Goal: Download file/media

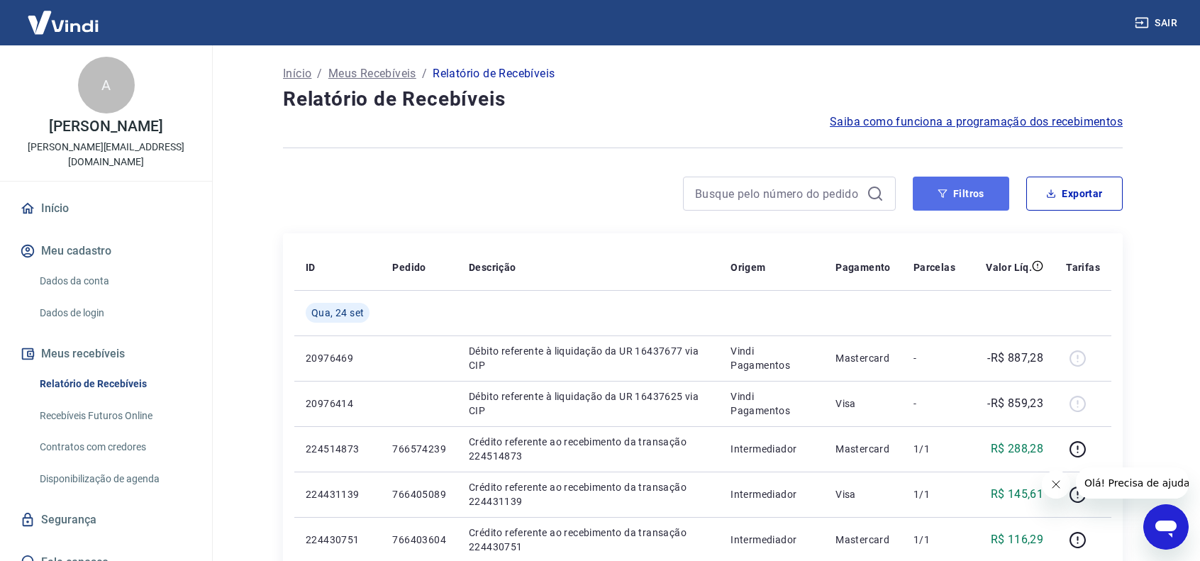
click at [957, 201] on button "Filtros" at bounding box center [961, 194] width 96 height 34
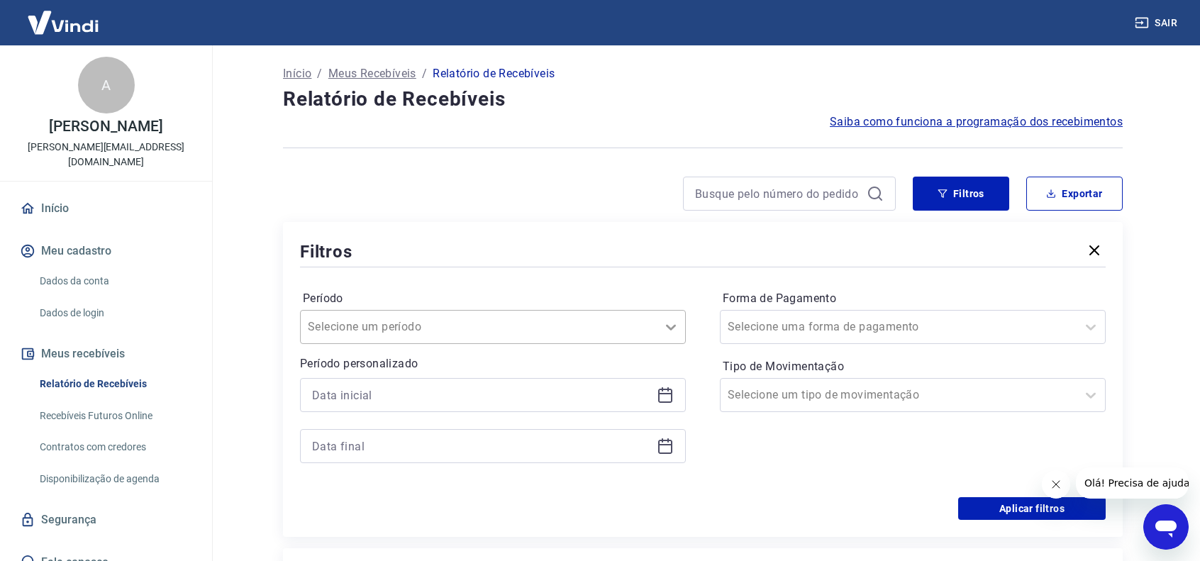
click at [667, 329] on icon at bounding box center [671, 327] width 17 height 17
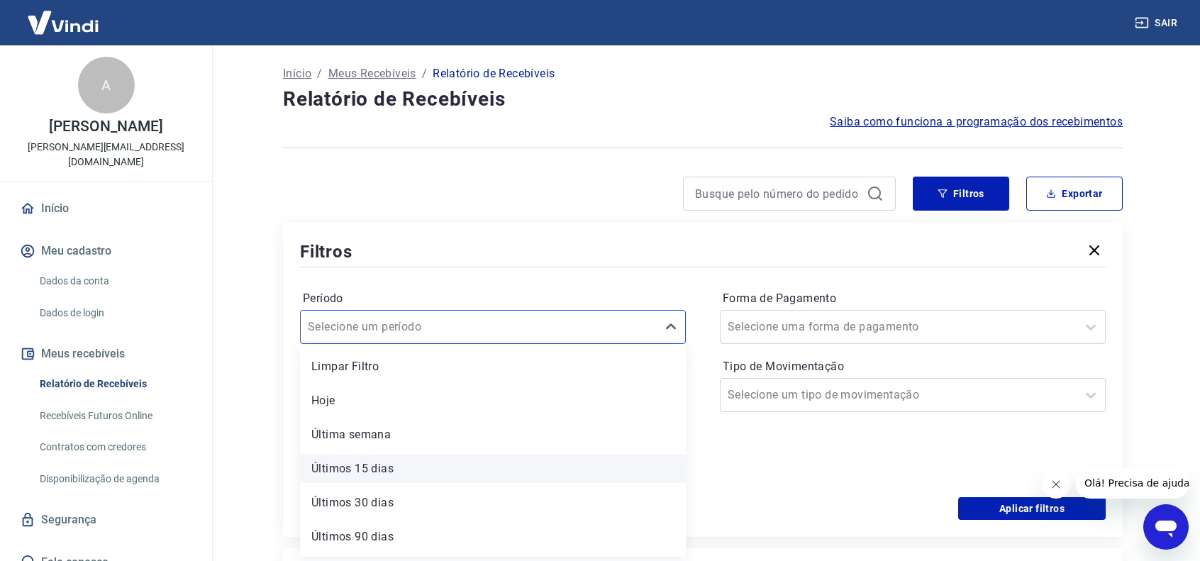
click at [376, 468] on div "Últimos 15 dias" at bounding box center [493, 469] width 386 height 28
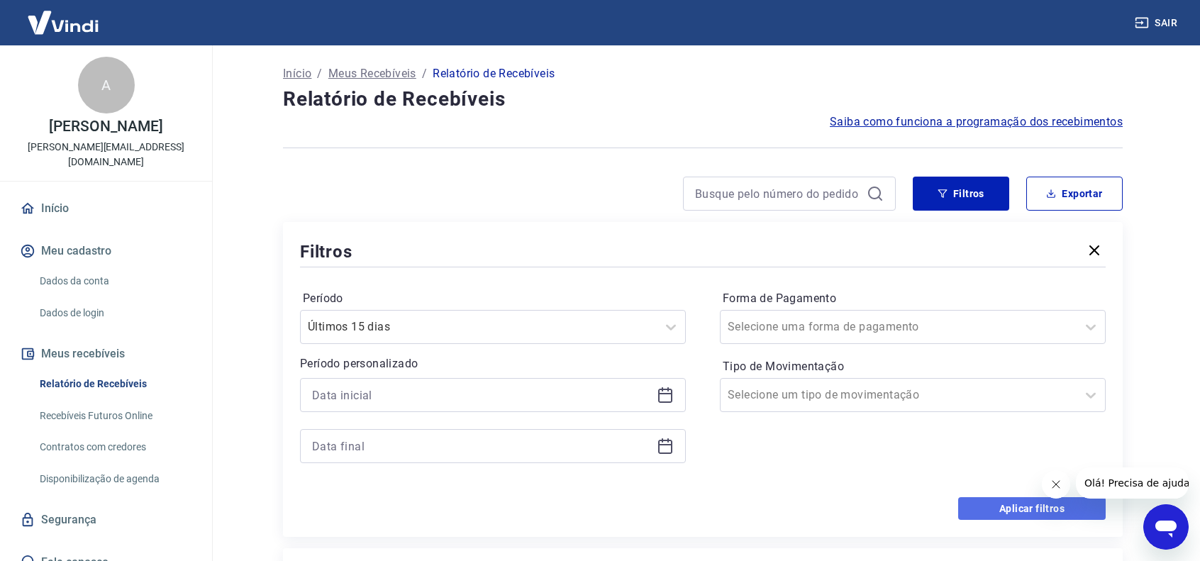
click at [1027, 511] on button "Aplicar filtros" at bounding box center [1032, 508] width 148 height 23
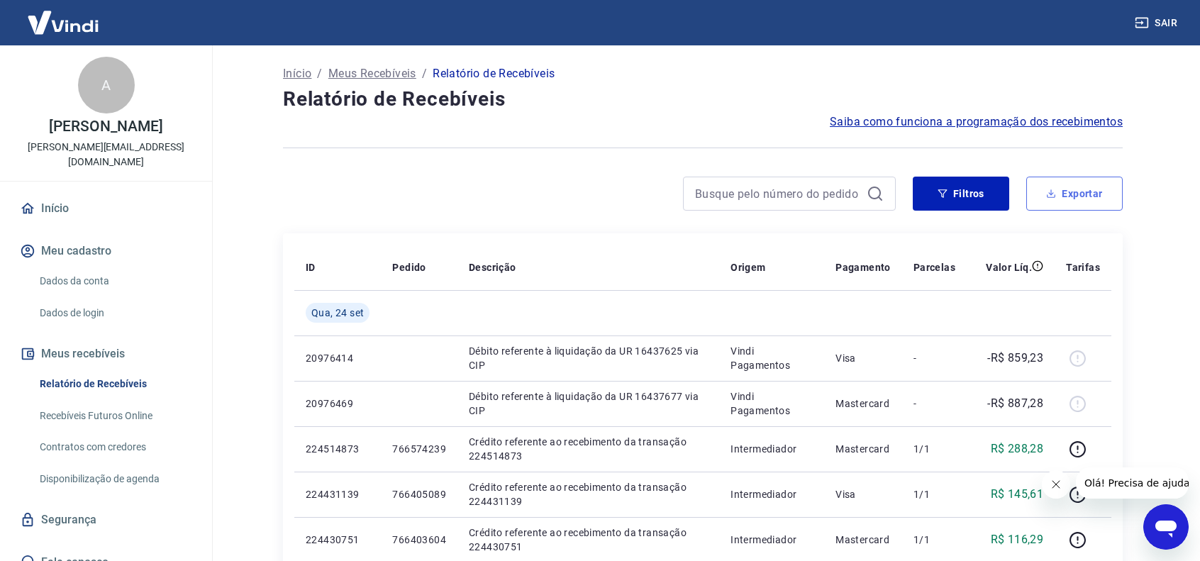
click at [1104, 194] on button "Exportar" at bounding box center [1075, 194] width 96 height 34
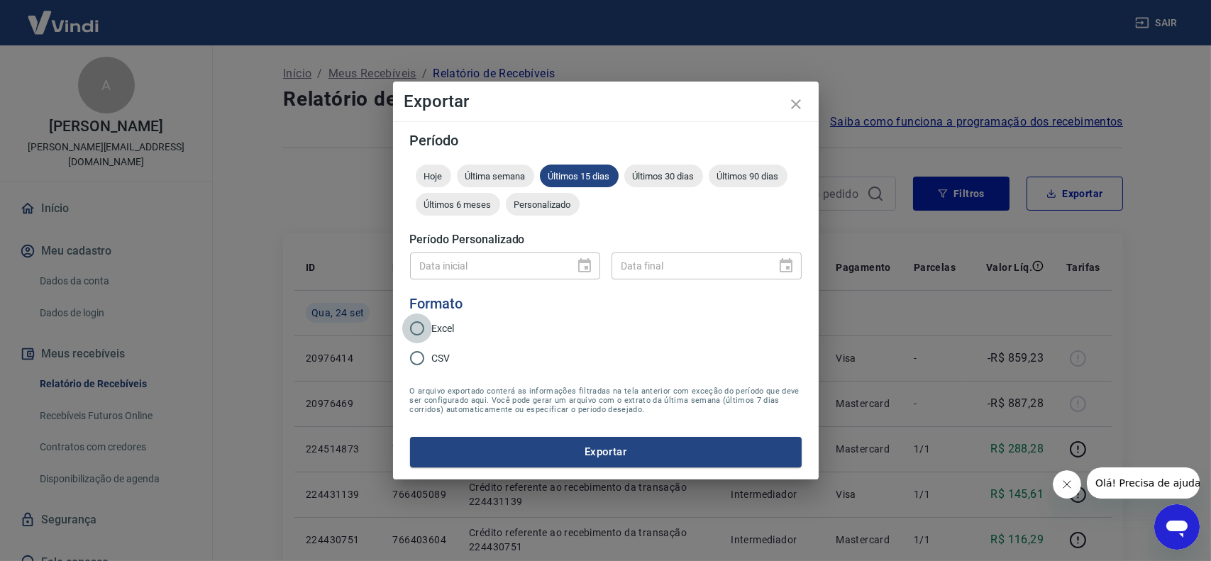
click at [428, 322] on input "Excel" at bounding box center [417, 329] width 30 height 30
radio input "true"
click at [417, 360] on input "CSV" at bounding box center [417, 358] width 30 height 30
radio input "true"
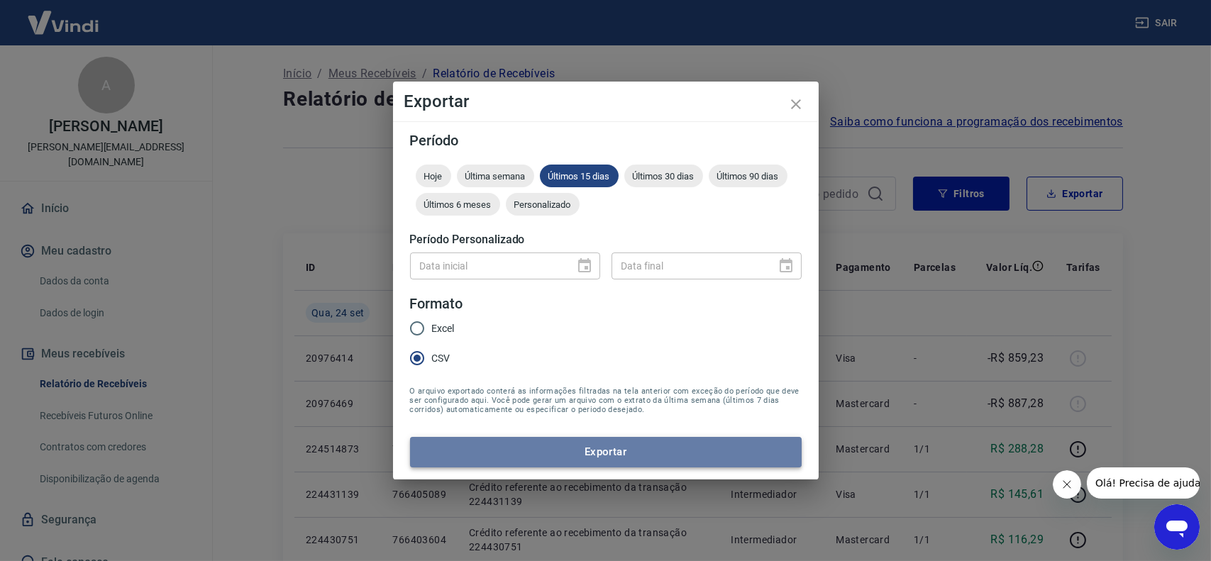
click at [607, 456] on button "Exportar" at bounding box center [606, 452] width 392 height 30
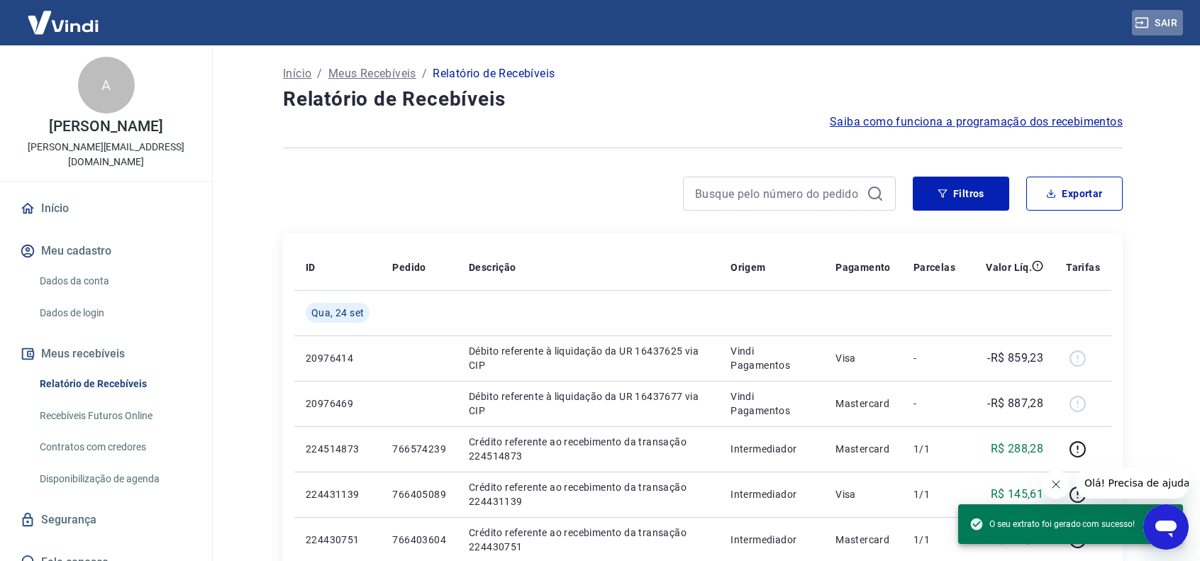
click at [1166, 16] on button "Sair" at bounding box center [1157, 23] width 51 height 26
